Goal: Check status

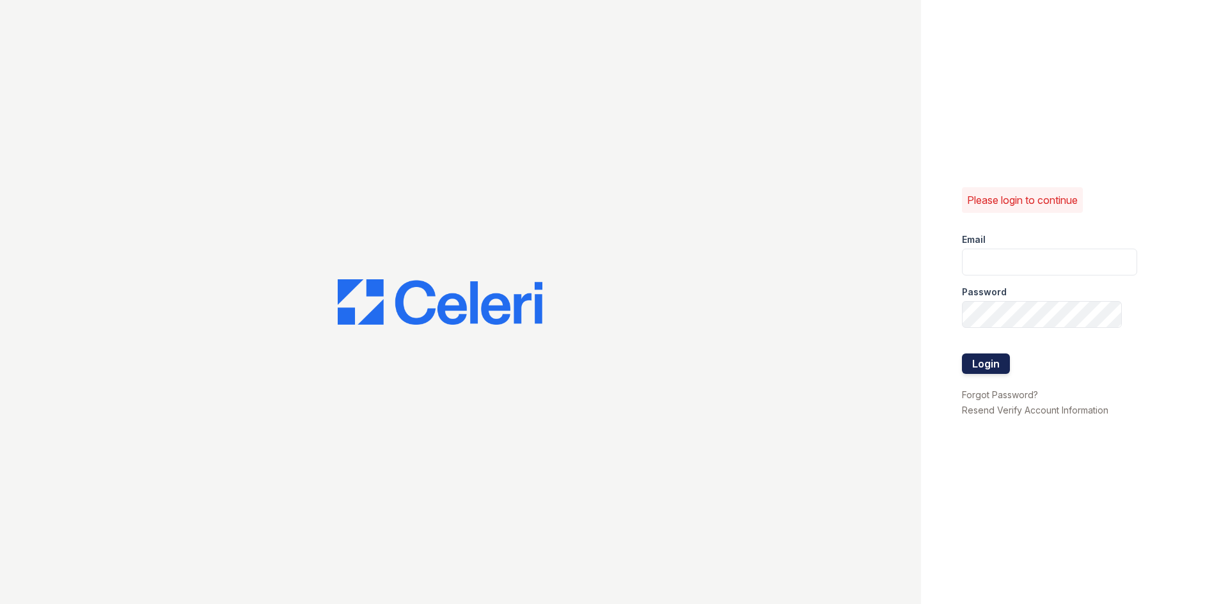
type input "[EMAIL_ADDRESS][DOMAIN_NAME]"
click at [998, 362] on button "Login" at bounding box center [986, 364] width 48 height 20
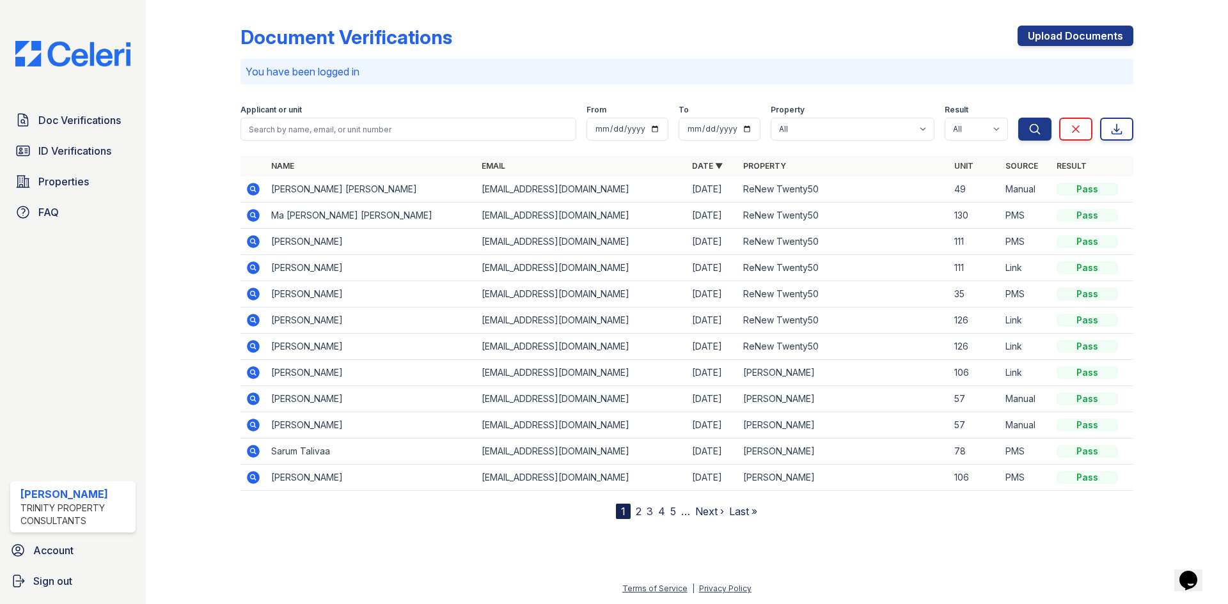
drag, startPoint x: 58, startPoint y: 143, endPoint x: 368, endPoint y: 132, distance: 311.0
click at [58, 143] on link "ID Verifications" at bounding box center [72, 151] width 125 height 26
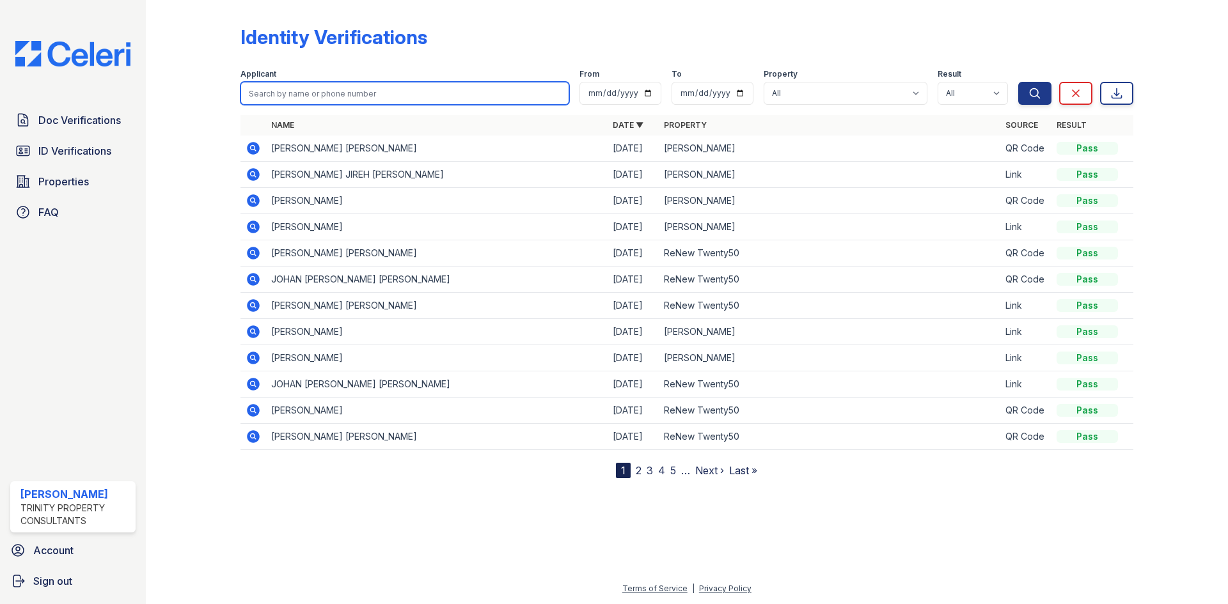
click at [393, 100] on input "search" at bounding box center [404, 93] width 329 height 23
click at [248, 148] on icon at bounding box center [253, 148] width 13 height 13
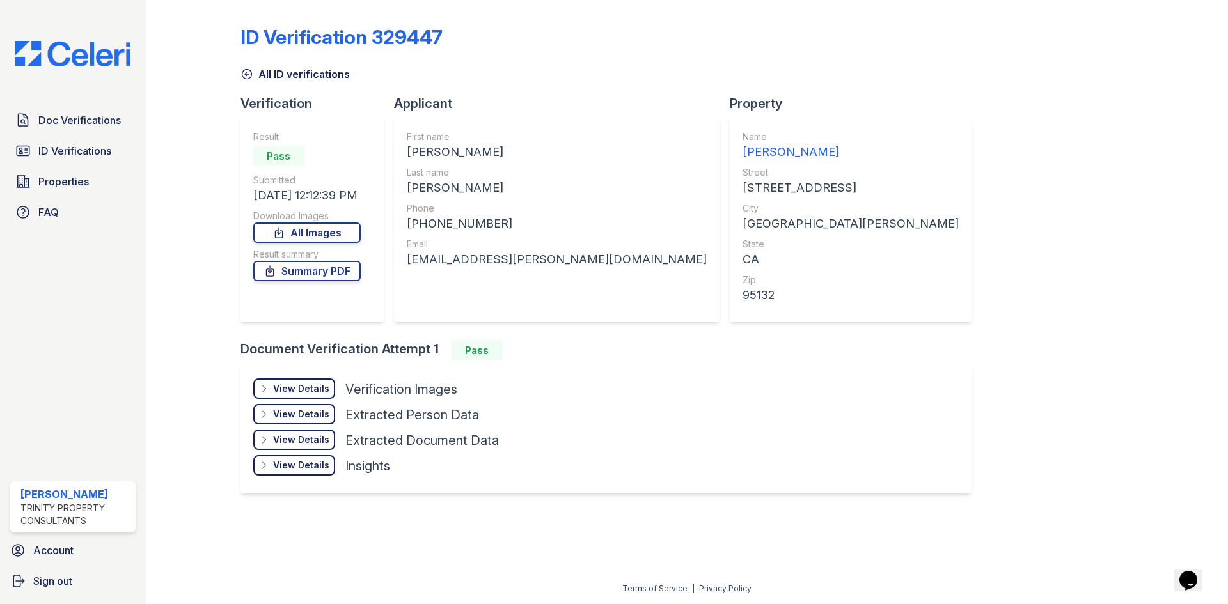
click at [314, 385] on div "View Details" at bounding box center [301, 388] width 56 height 13
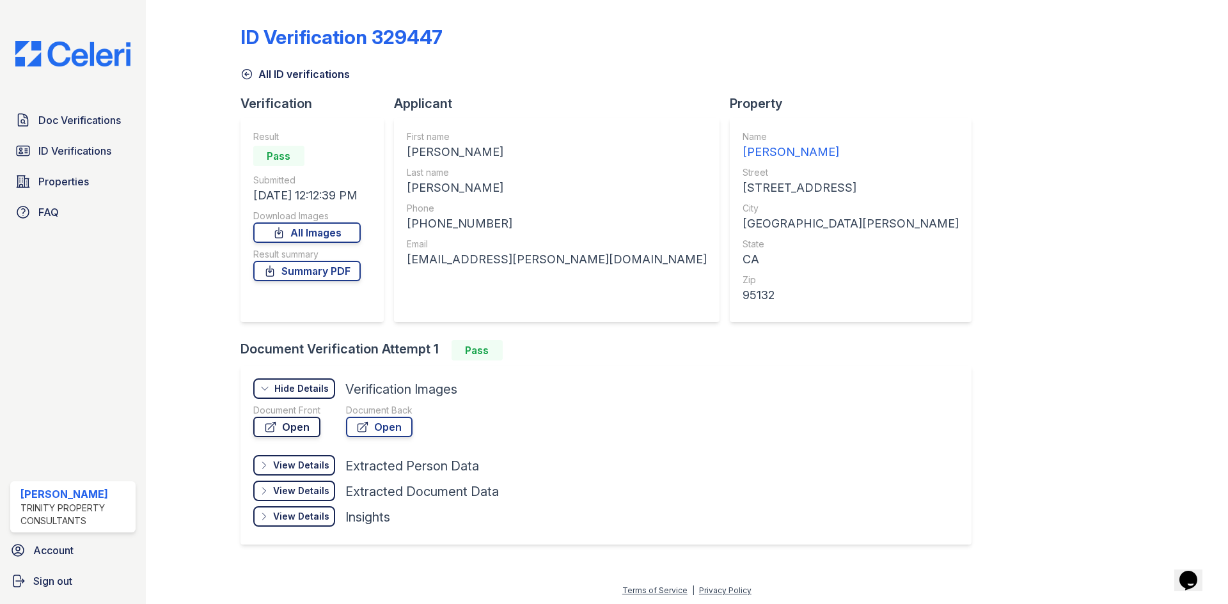
click at [315, 424] on link "Open" at bounding box center [286, 427] width 67 height 20
click at [310, 469] on div "View Details" at bounding box center [301, 465] width 56 height 13
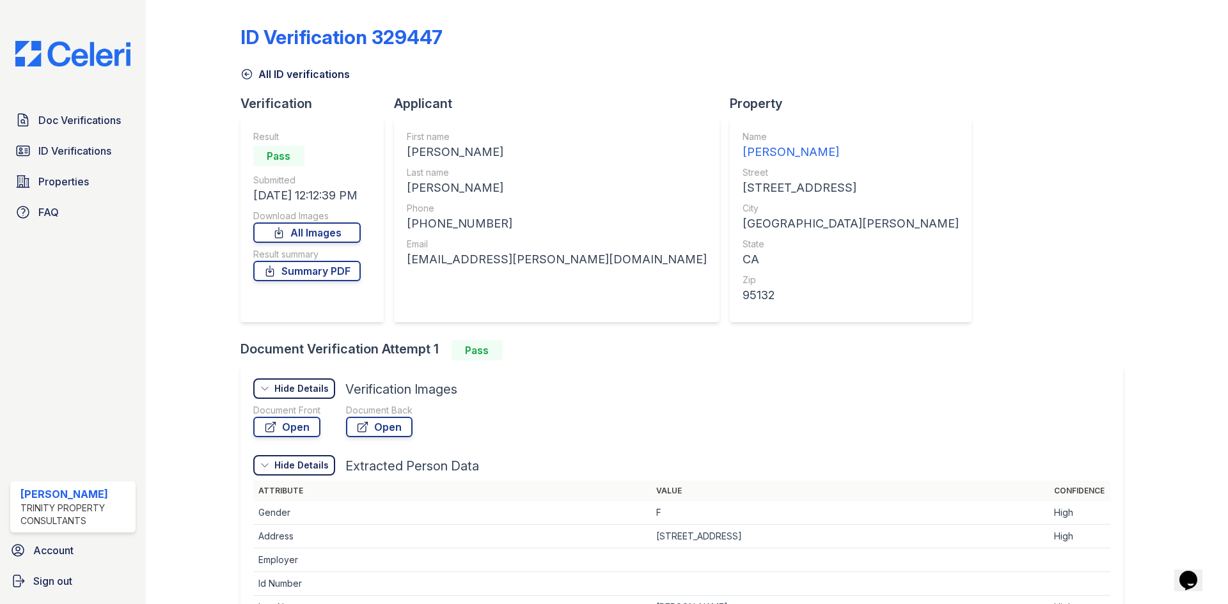
drag, startPoint x: 272, startPoint y: 182, endPoint x: 372, endPoint y: 185, distance: 99.8
click at [372, 185] on div "Result Pass Submitted 09/29/25 12:12:39 PM Download Images All Images Result su…" at bounding box center [311, 220] width 143 height 205
click at [352, 173] on div "Result Pass Submitted 09/29/25 12:12:39 PM Download Images All Images Result su…" at bounding box center [306, 219] width 107 height 179
